Goal: Navigation & Orientation: Understand site structure

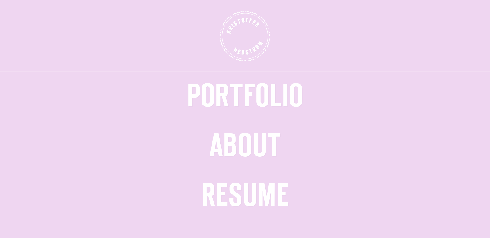
click at [237, 109] on span "Portfolio" at bounding box center [245, 97] width 116 height 30
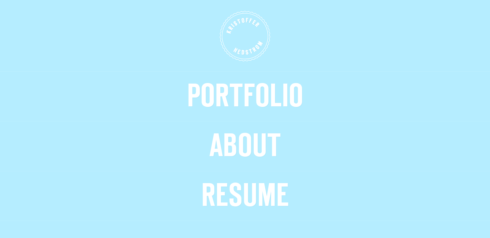
click at [249, 153] on span "About" at bounding box center [245, 147] width 72 height 30
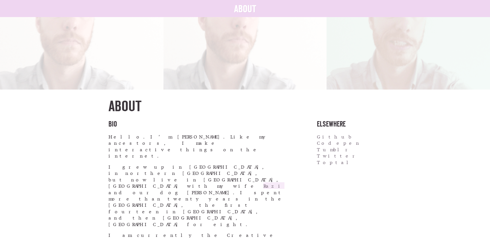
scroll to position [152, 0]
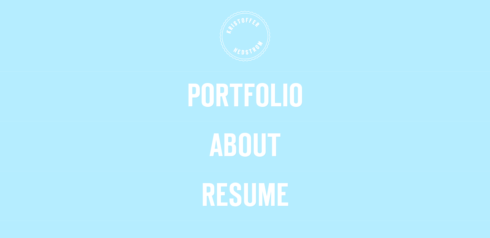
click at [248, 200] on span "Resume" at bounding box center [245, 197] width 88 height 30
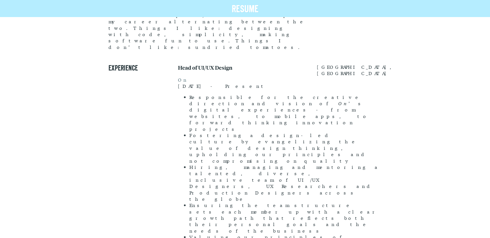
scroll to position [70, 0]
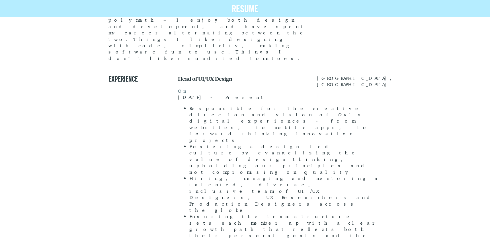
drag, startPoint x: 178, startPoint y: 172, endPoint x: 226, endPoint y: 175, distance: 47.7
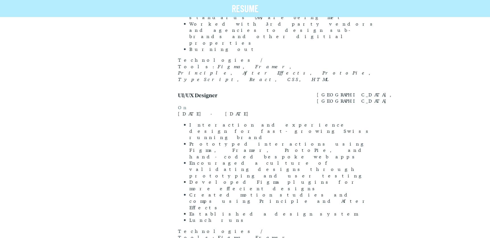
scroll to position [542, 0]
